Goal: Task Accomplishment & Management: Use online tool/utility

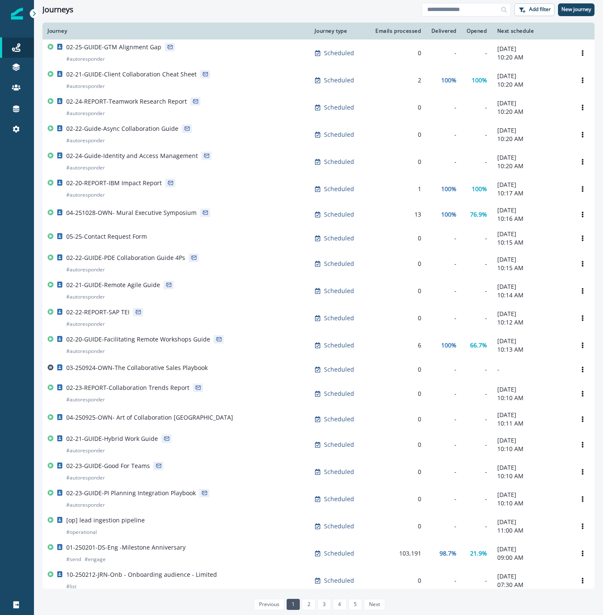
click at [10, 287] on div at bounding box center [17, 372] width 34 height 445
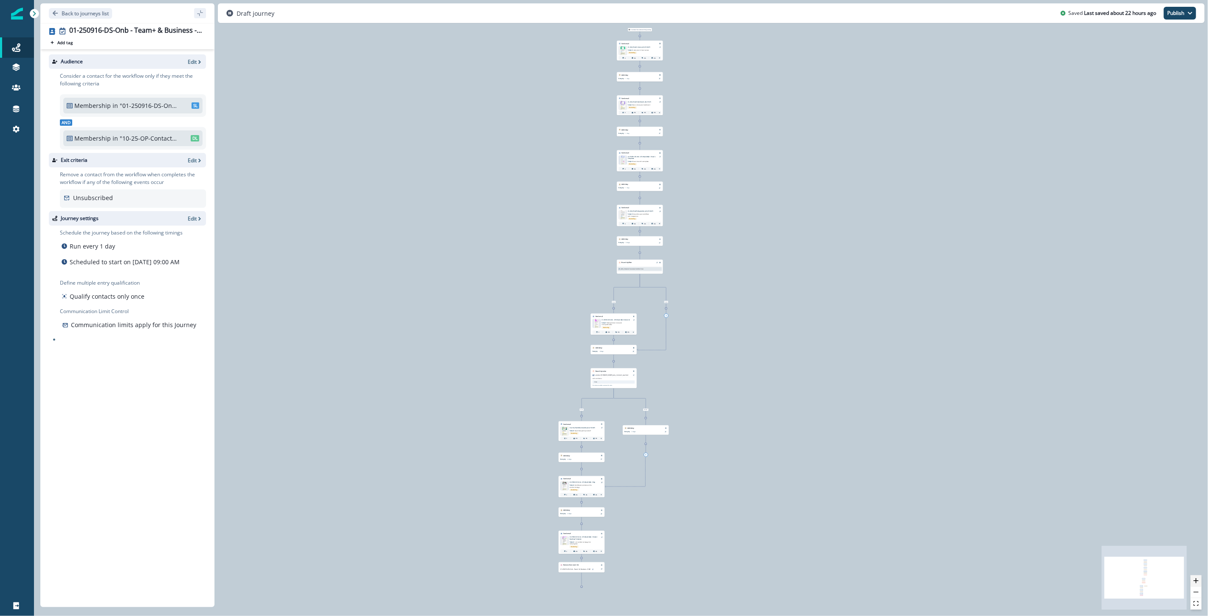
click at [1200, 581] on button "zoom in" at bounding box center [1196, 580] width 11 height 11
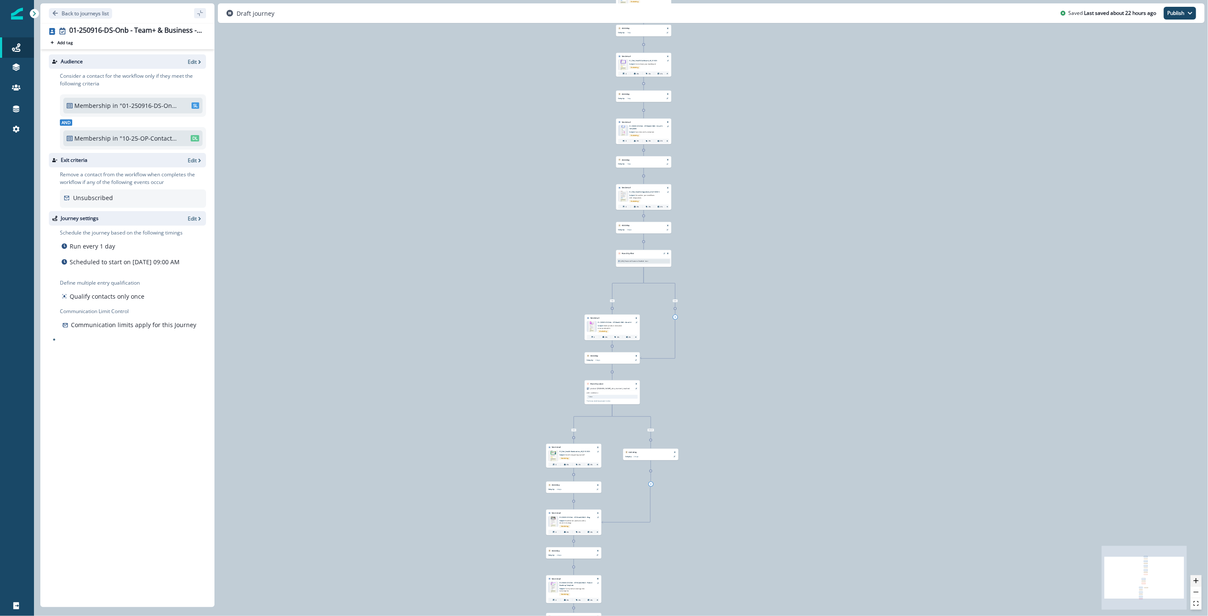
click at [1200, 581] on button "zoom in" at bounding box center [1196, 580] width 11 height 11
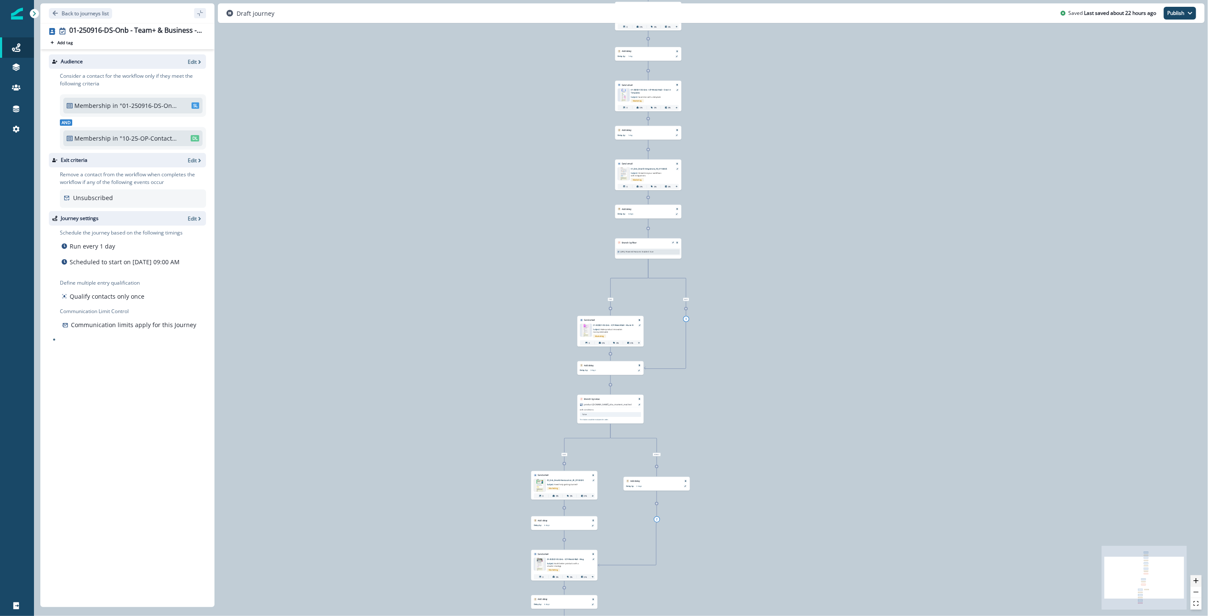
click at [1200, 581] on button "zoom in" at bounding box center [1196, 580] width 11 height 11
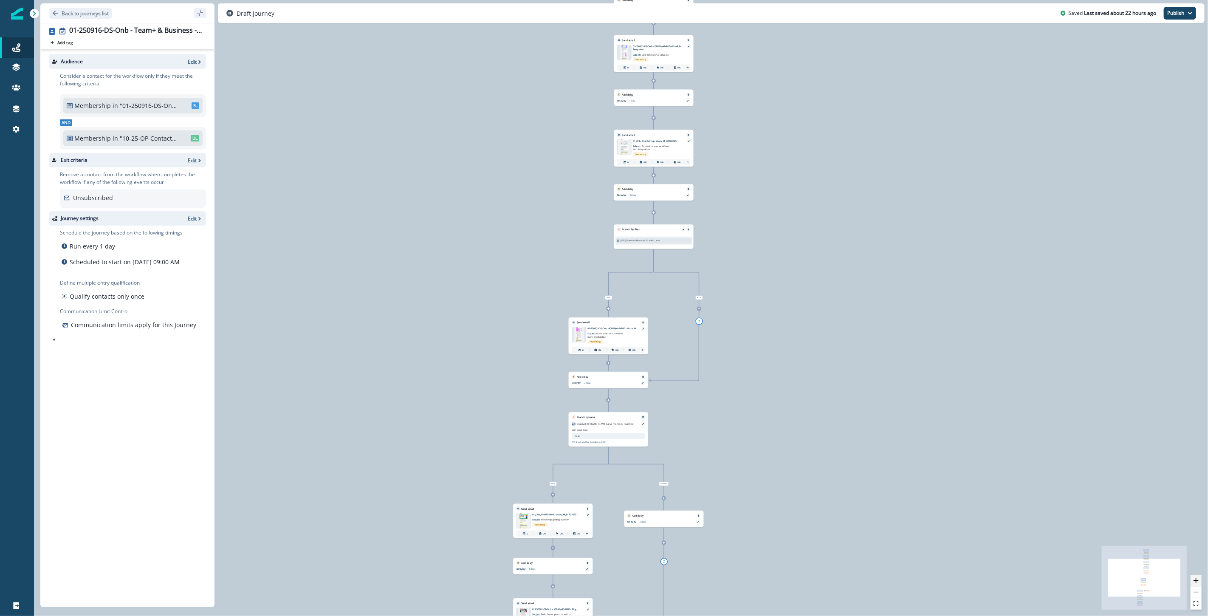
click at [1200, 581] on button "zoom in" at bounding box center [1196, 580] width 11 height 11
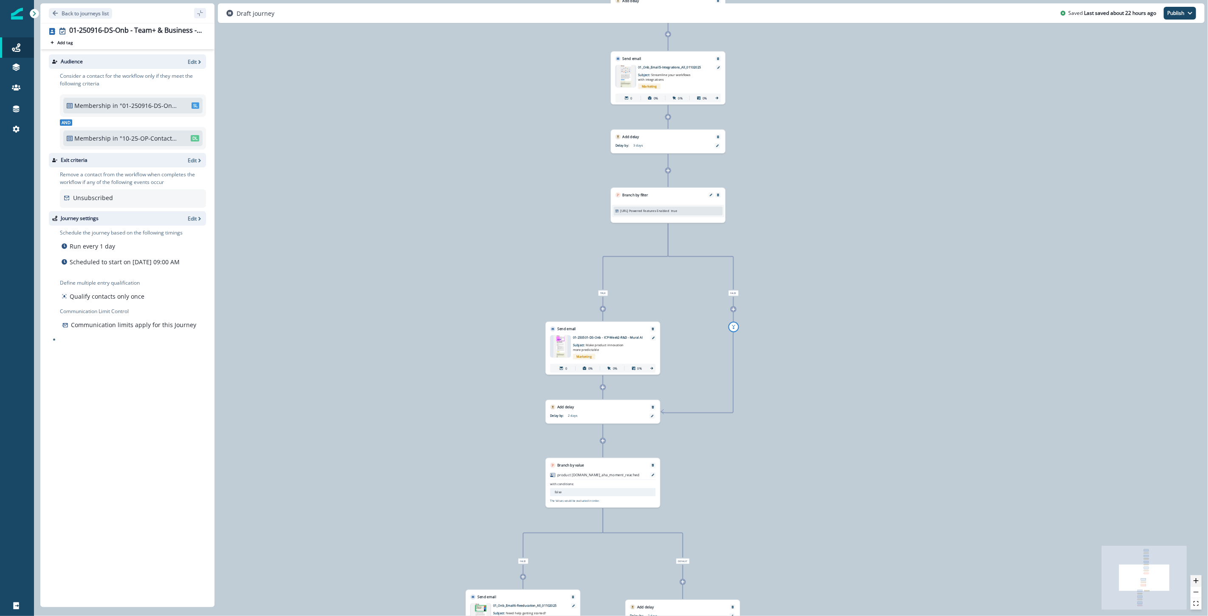
click at [1200, 581] on button "zoom in" at bounding box center [1196, 580] width 11 height 11
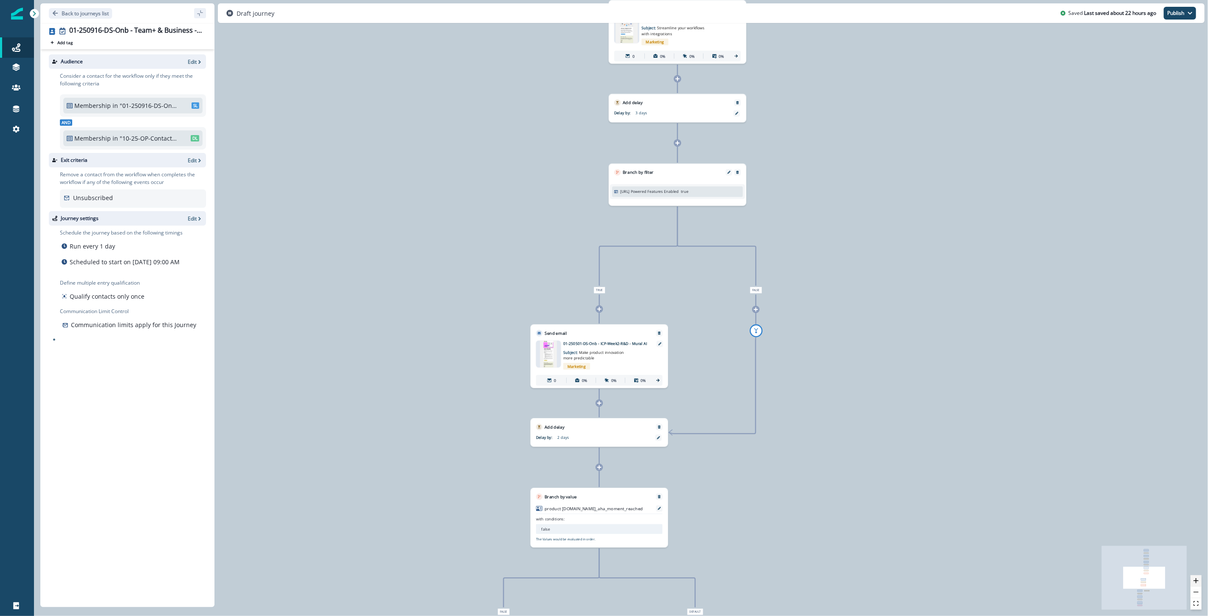
click at [1200, 581] on button "zoom in" at bounding box center [1196, 580] width 11 height 11
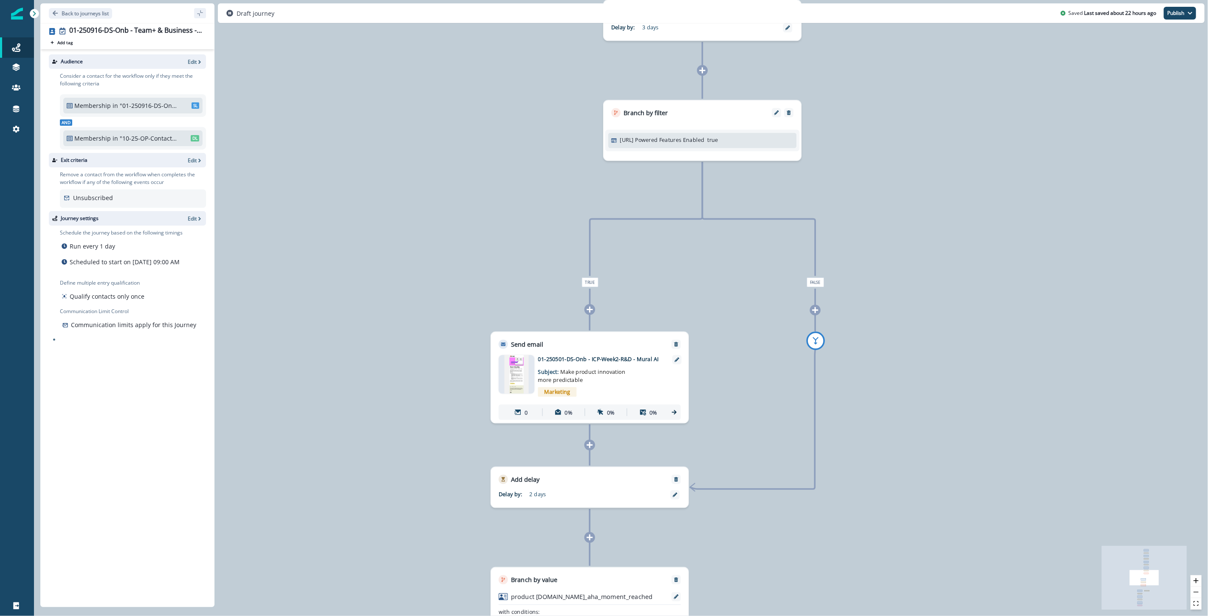
click at [687, 139] on p "org.Ai Powered Features Enabled" at bounding box center [662, 140] width 85 height 8
click at [104, 435] on div "Audience Edit Consider a contact for the workflow only if they meet the followi…" at bounding box center [127, 326] width 174 height 554
